Goal: Task Accomplishment & Management: Manage account settings

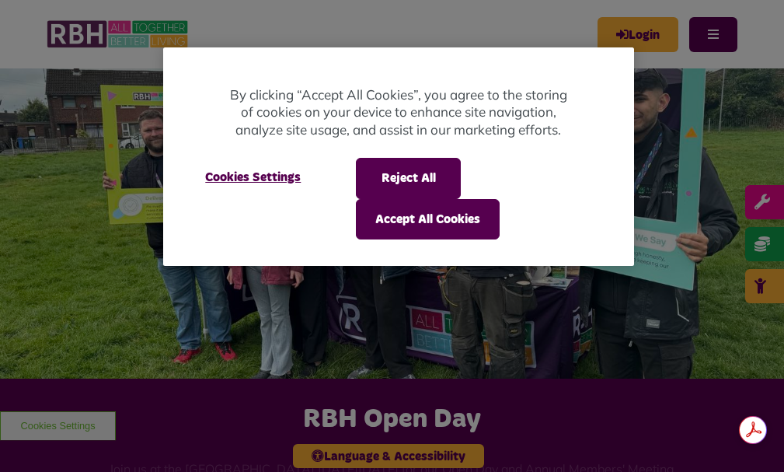
click at [594, 39] on div at bounding box center [392, 236] width 784 height 472
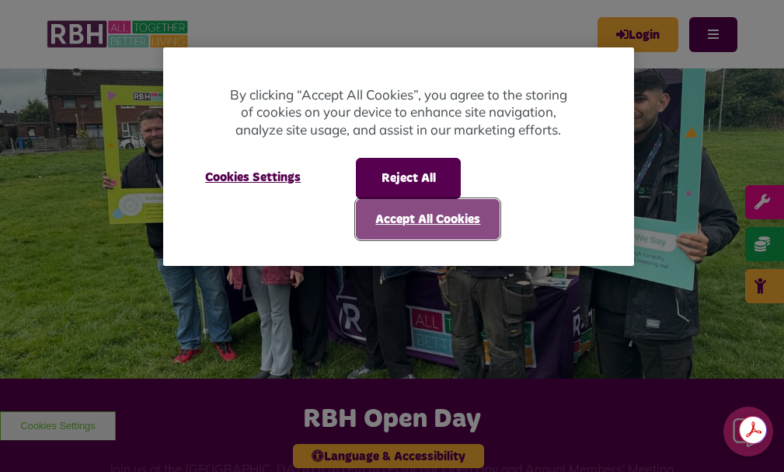
click at [449, 222] on button "Accept All Cookies" at bounding box center [428, 219] width 144 height 40
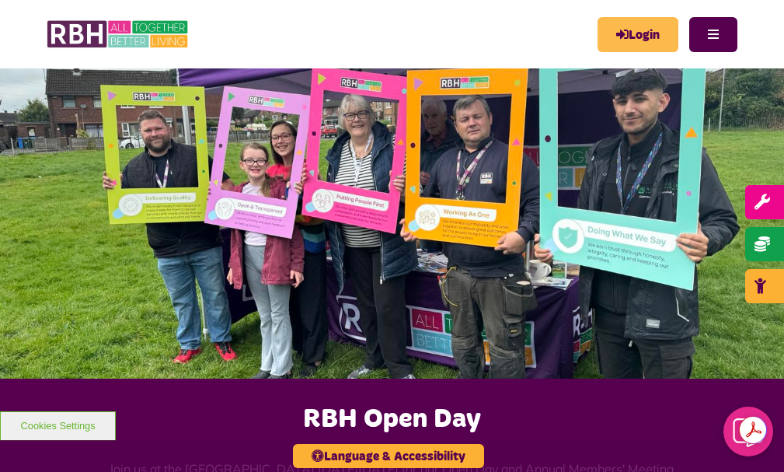
click at [604, 40] on link "Login" at bounding box center [637, 34] width 81 height 35
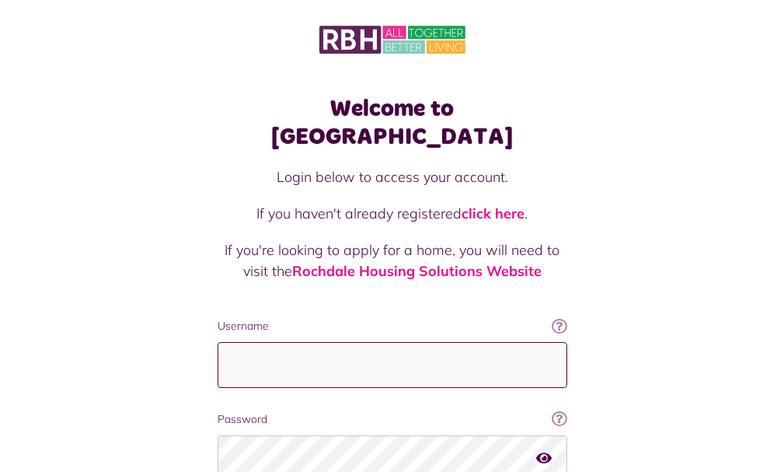
click at [218, 342] on input "Username" at bounding box center [393, 365] width 350 height 46
type input "**********"
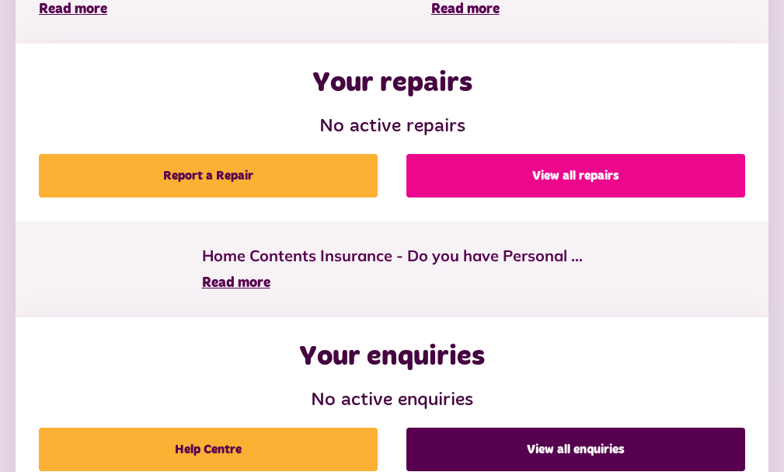
scroll to position [514, 0]
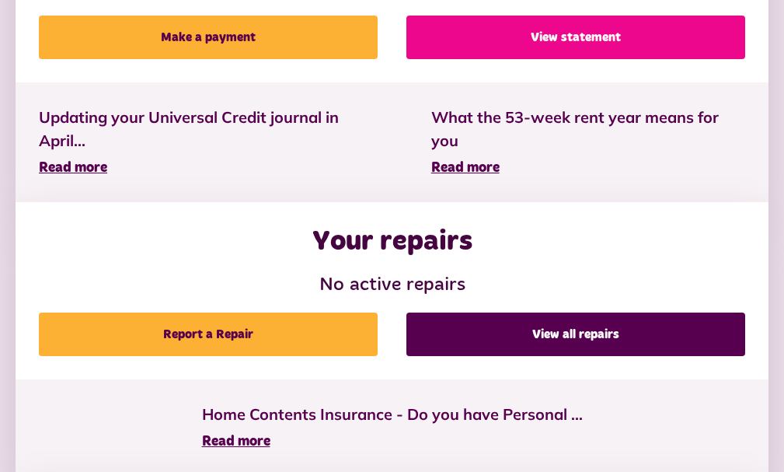
click at [580, 59] on link "View statement" at bounding box center [575, 38] width 339 height 44
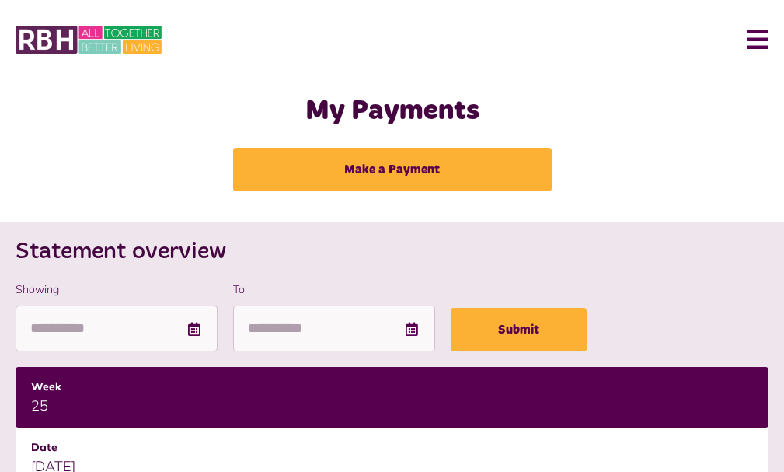
click at [768, 40] on button "Menu" at bounding box center [751, 40] width 33 height 48
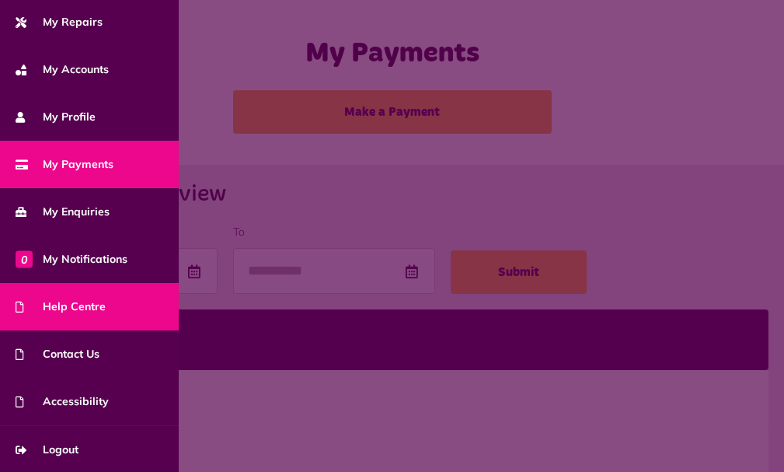
scroll to position [311, 0]
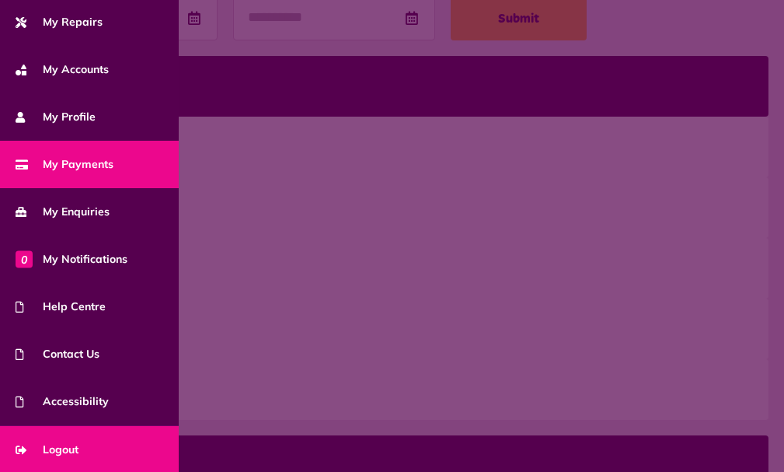
click at [59, 445] on span "Logout" at bounding box center [47, 449] width 63 height 16
